Goal: Transaction & Acquisition: Purchase product/service

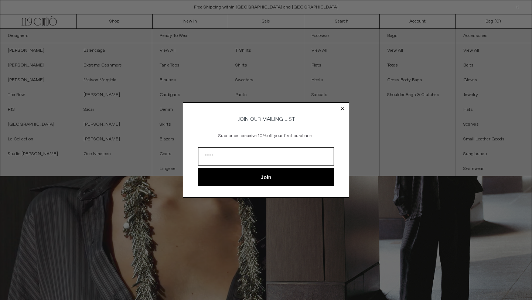
click at [342, 107] on icon "Close dialog" at bounding box center [342, 108] width 3 height 3
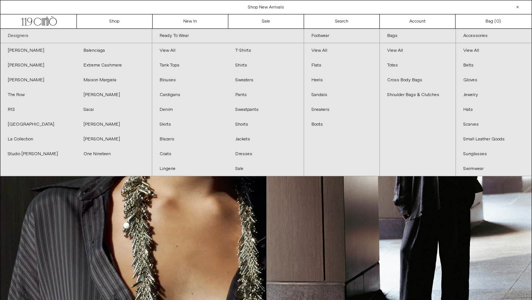
click at [20, 36] on link "Designers" at bounding box center [75, 36] width 151 height 14
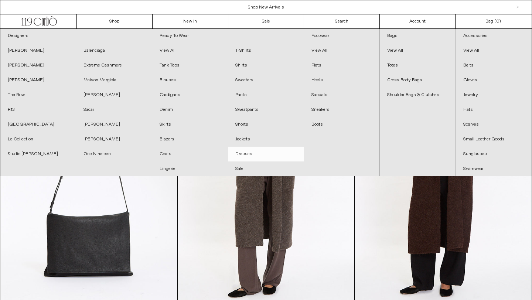
click at [244, 155] on link "Dresses" at bounding box center [266, 154] width 76 height 15
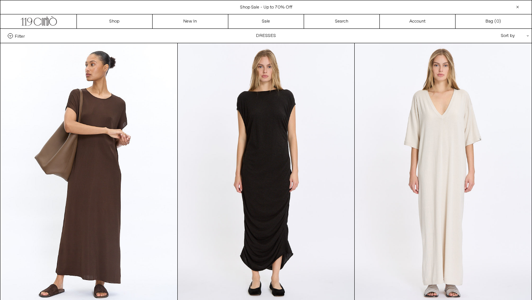
click at [505, 36] on div "Sort by .cls-1{fill:#231f20}" at bounding box center [491, 36] width 66 height 14
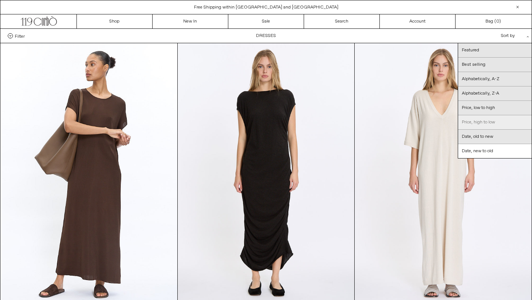
click at [487, 122] on link "Price, high to low" at bounding box center [495, 122] width 74 height 14
